Goal: Browse casually

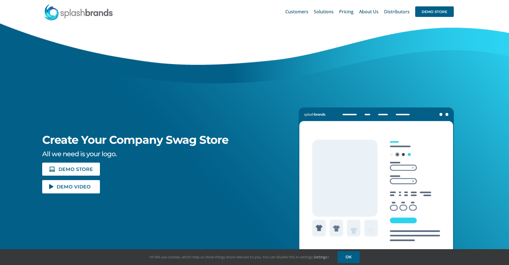
click at [69, 179] on div "DEMO VIDEO" at bounding box center [161, 184] width 239 height 17
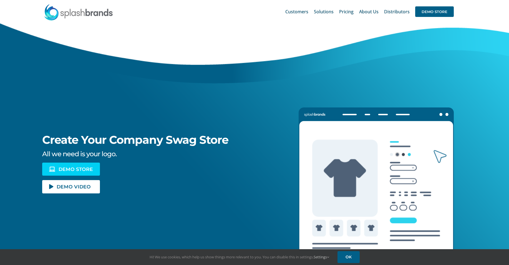
click at [75, 165] on link "DEMO STORE" at bounding box center [71, 169] width 58 height 13
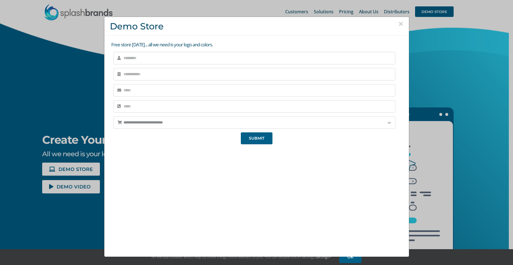
click at [399, 23] on button "×" at bounding box center [401, 24] width 5 height 8
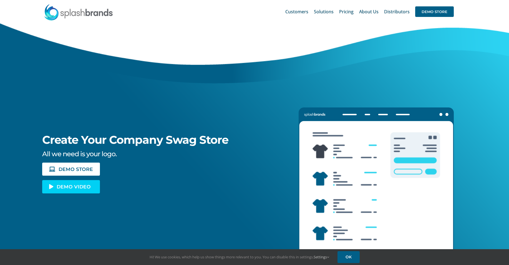
click at [87, 190] on link "DEMO VIDEO" at bounding box center [71, 186] width 58 height 13
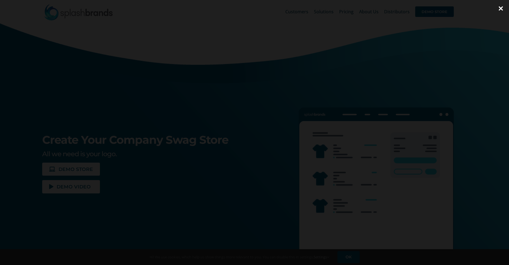
click at [199, 220] on div at bounding box center [254, 132] width 509 height 265
